Goal: Information Seeking & Learning: Learn about a topic

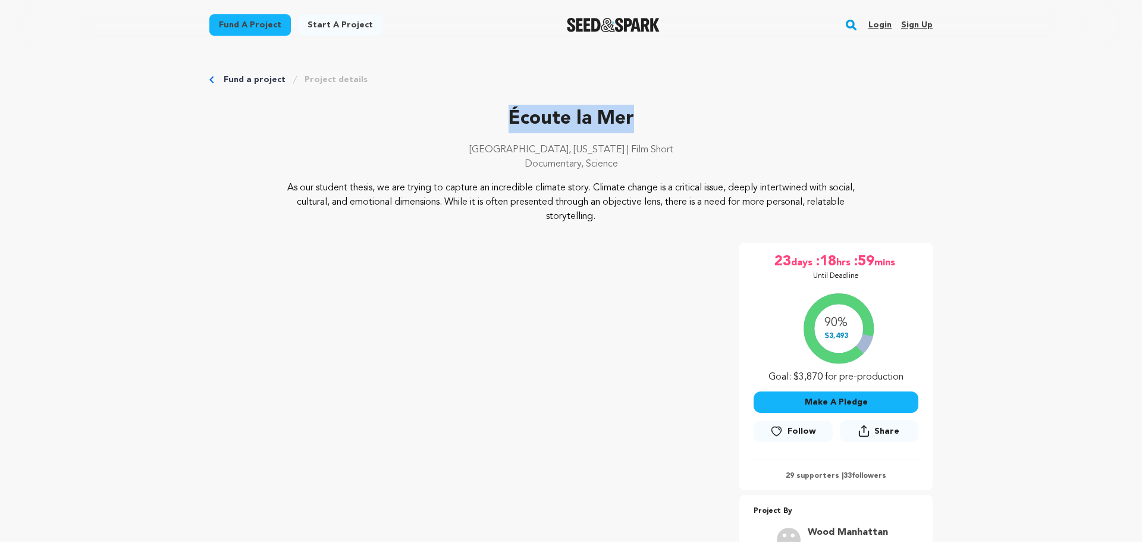
drag, startPoint x: 646, startPoint y: 116, endPoint x: 431, endPoint y: 23, distance: 235.2
click at [481, 117] on p "Écoute la Mer" at bounding box center [570, 119] width 723 height 29
copy p "Écoute la Mer"
click at [415, 120] on p "Écoute la Mer" at bounding box center [570, 119] width 723 height 29
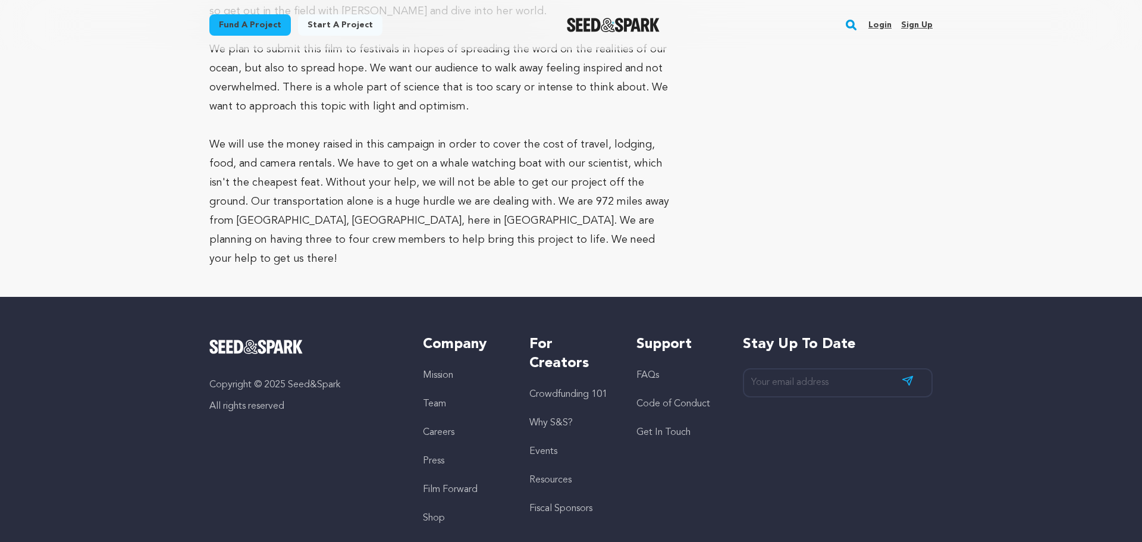
scroll to position [2779, 0]
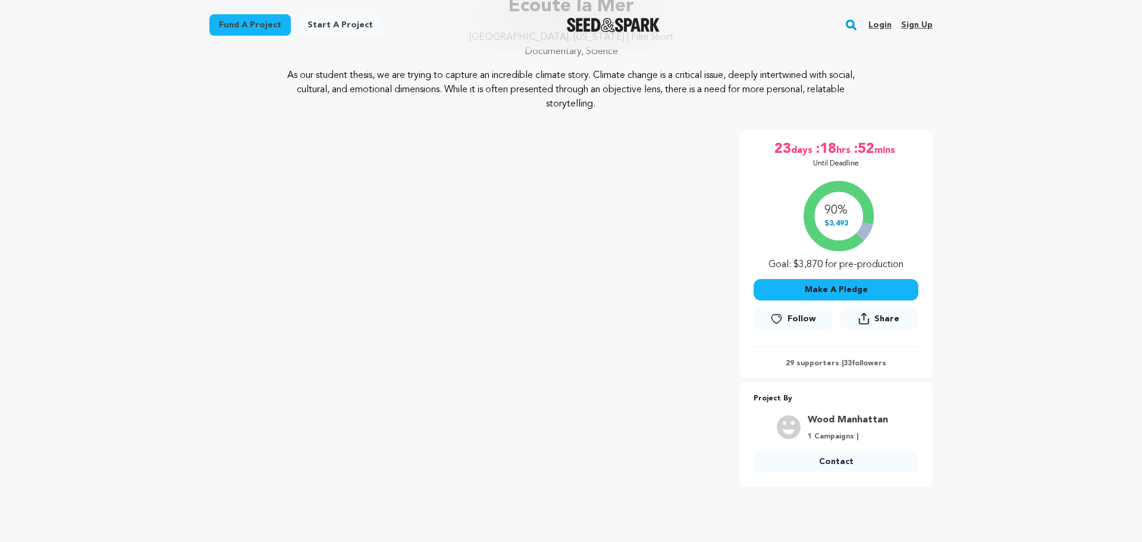
scroll to position [128, 0]
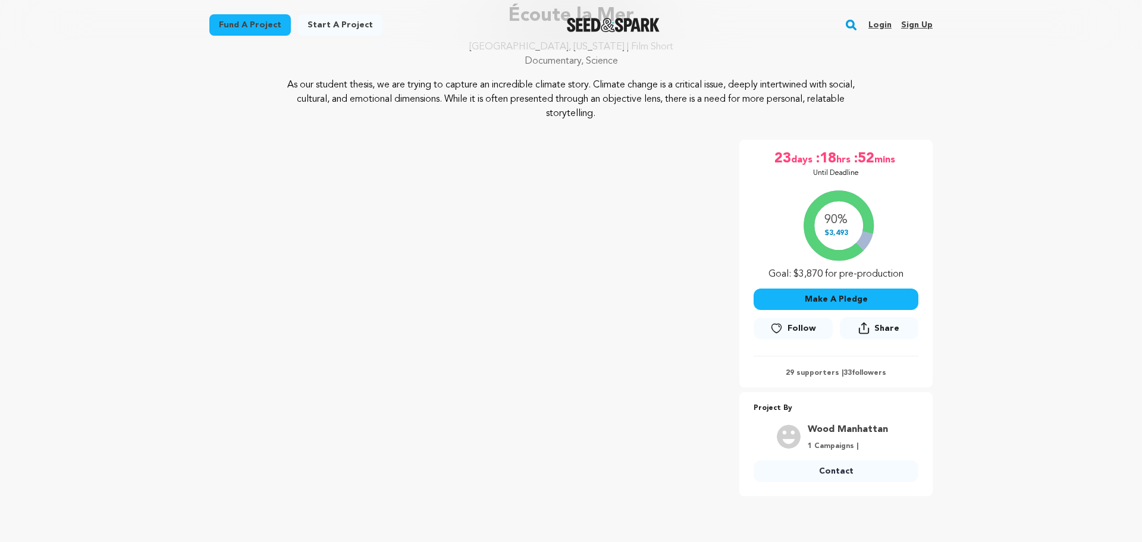
scroll to position [108, 0]
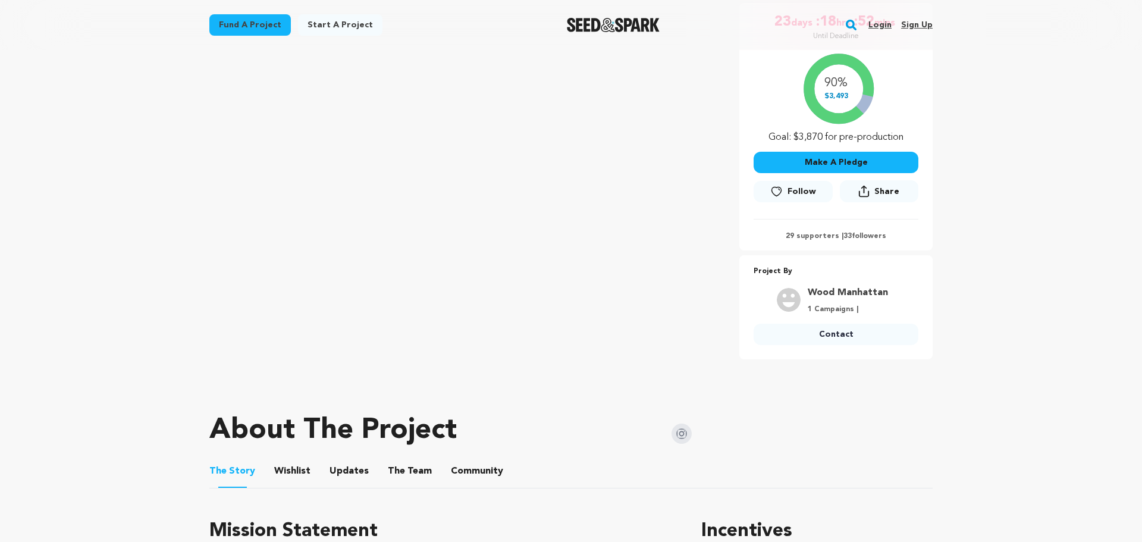
click at [468, 468] on button "Community" at bounding box center [477, 473] width 29 height 29
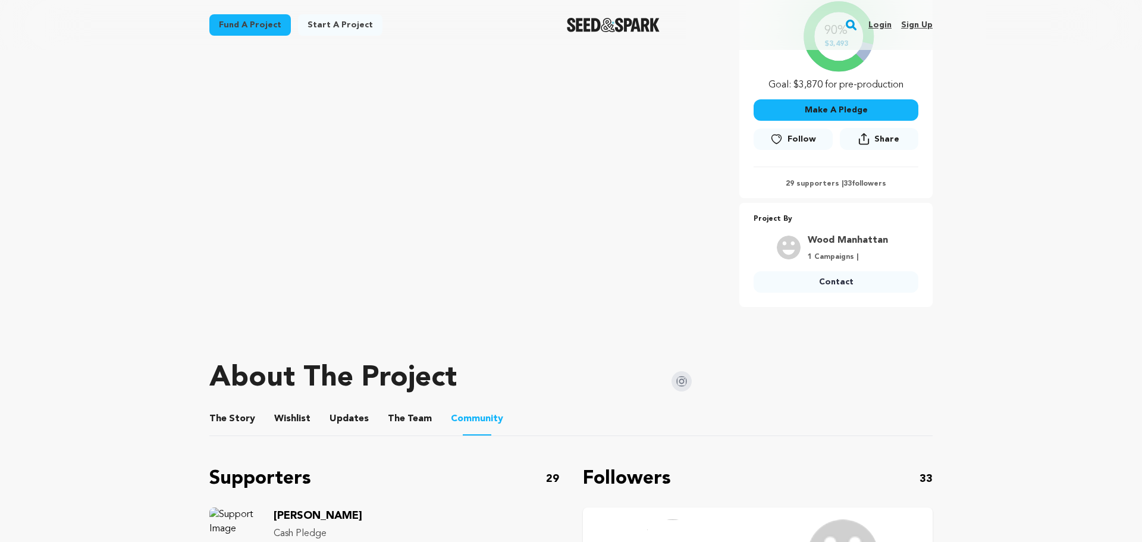
scroll to position [254, 0]
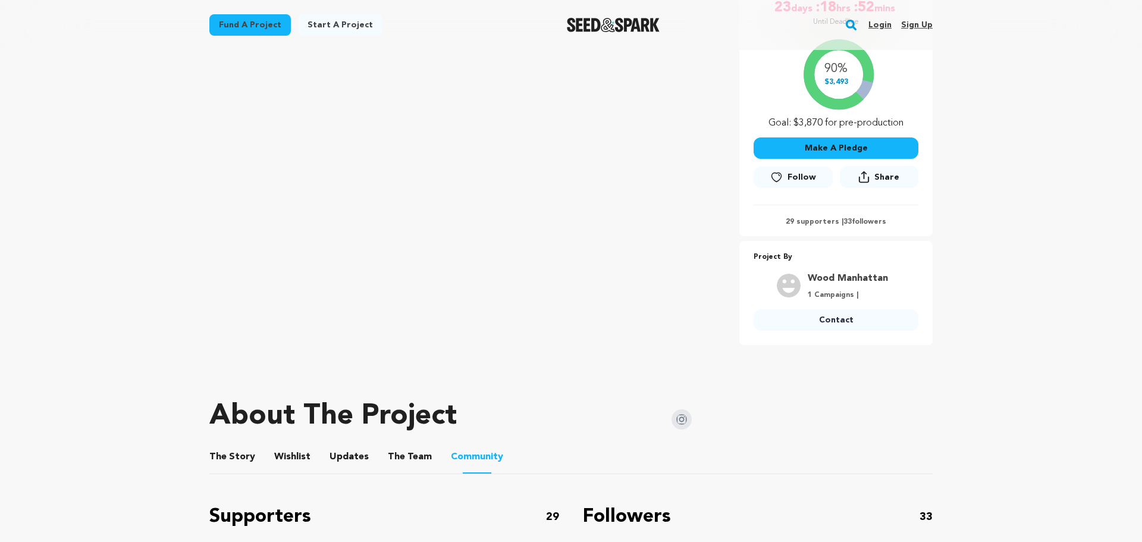
click at [395, 454] on button "The Team" at bounding box center [409, 459] width 29 height 29
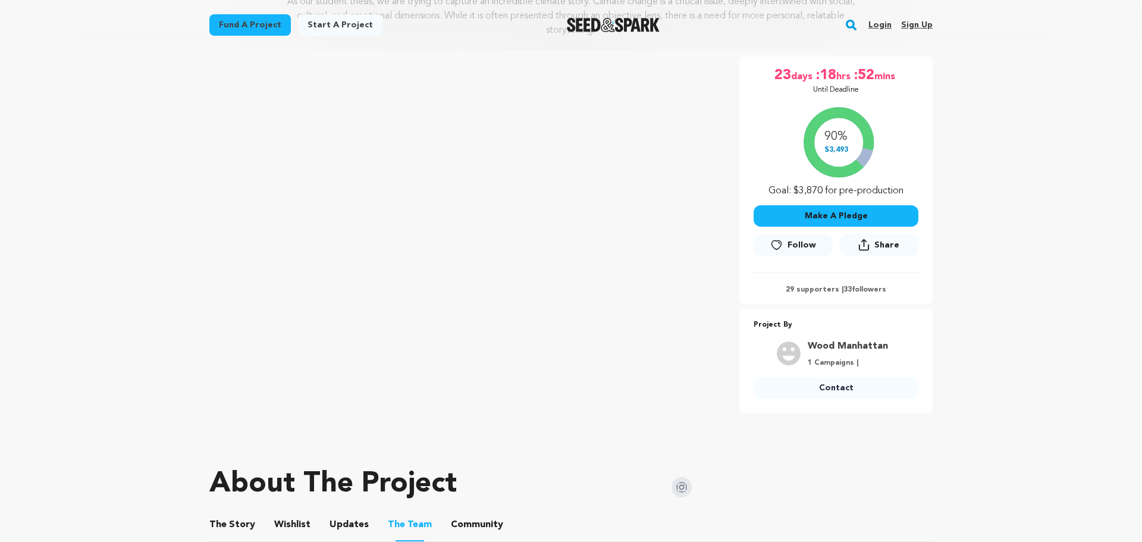
scroll to position [104, 0]
